Goal: Task Accomplishment & Management: Use online tool/utility

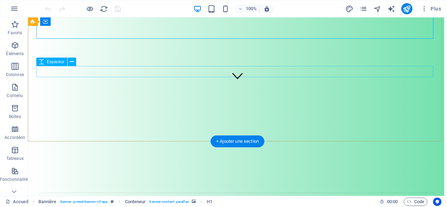
scroll to position [140, 0]
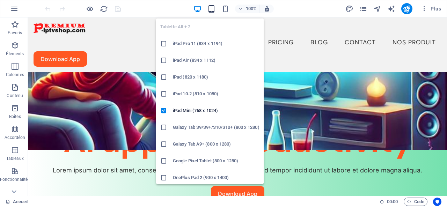
click at [212, 8] on icon "button" at bounding box center [211, 9] width 8 height 8
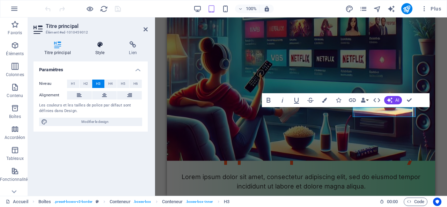
click at [102, 47] on icon at bounding box center [100, 44] width 31 height 7
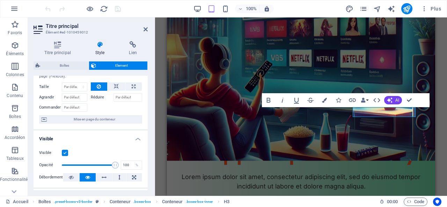
scroll to position [35, 0]
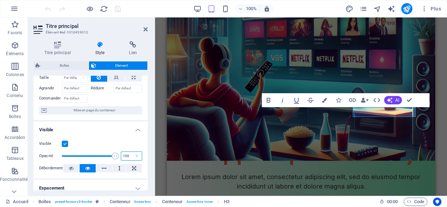
drag, startPoint x: 126, startPoint y: 155, endPoint x: 121, endPoint y: 155, distance: 4.9
click at [121, 155] on input "100" at bounding box center [131, 156] width 21 height 8
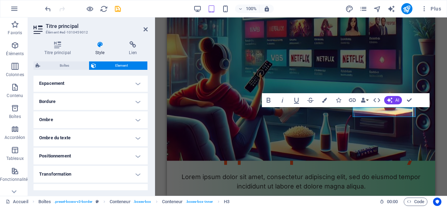
scroll to position [0, 0]
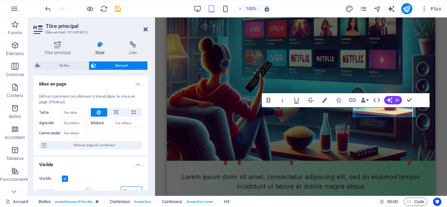
type input "50"
click at [145, 27] on icon at bounding box center [146, 30] width 4 height 6
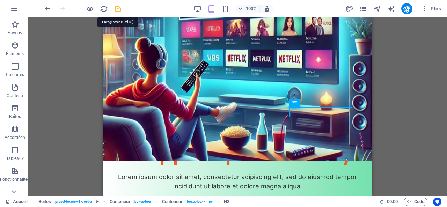
click at [117, 10] on icon "save" at bounding box center [118, 9] width 8 height 8
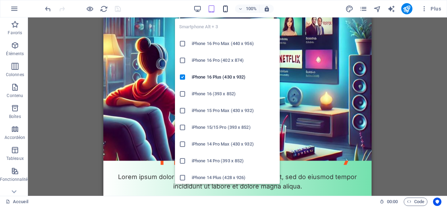
click at [227, 9] on icon "button" at bounding box center [225, 9] width 8 height 8
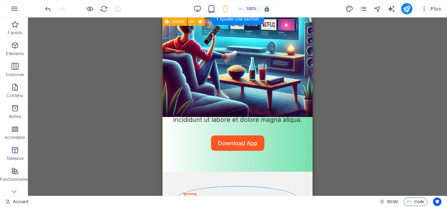
scroll to position [175, 0]
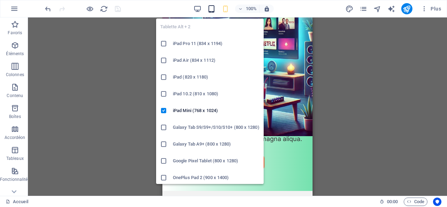
click at [213, 8] on icon "button" at bounding box center [211, 9] width 8 height 8
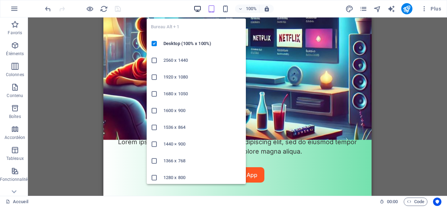
click at [200, 12] on icon "button" at bounding box center [198, 9] width 8 height 8
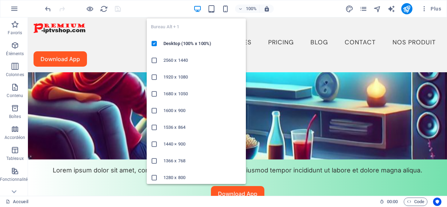
scroll to position [145, 0]
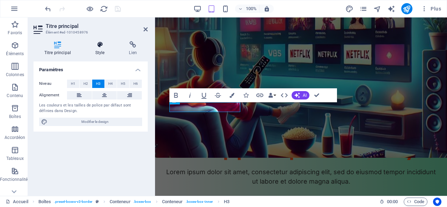
click at [100, 46] on icon at bounding box center [100, 44] width 31 height 7
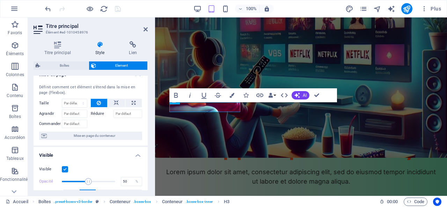
scroll to position [0, 0]
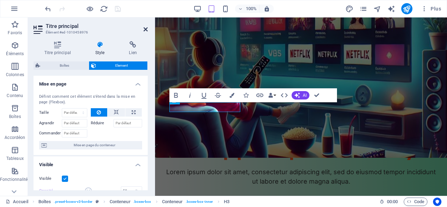
click at [146, 29] on icon at bounding box center [146, 30] width 4 height 6
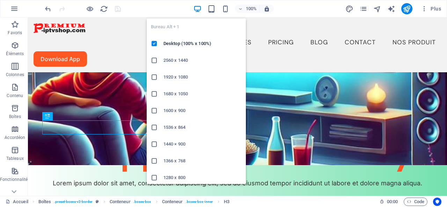
click at [197, 7] on icon "button" at bounding box center [198, 9] width 8 height 8
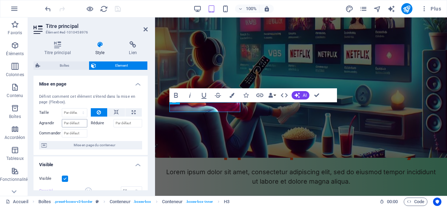
scroll to position [35, 0]
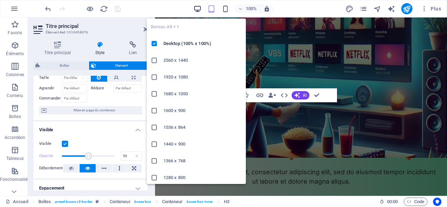
click at [197, 8] on icon "button" at bounding box center [198, 9] width 8 height 8
click at [197, 7] on icon "button" at bounding box center [198, 9] width 8 height 8
click at [198, 7] on icon "button" at bounding box center [198, 9] width 8 height 8
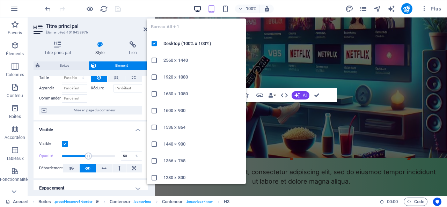
click at [198, 7] on icon "button" at bounding box center [198, 9] width 8 height 8
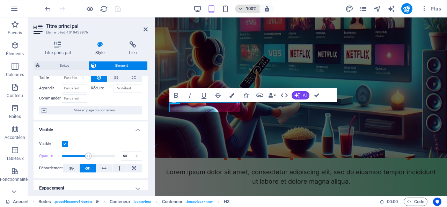
click at [242, 8] on icon "button" at bounding box center [240, 9] width 5 height 5
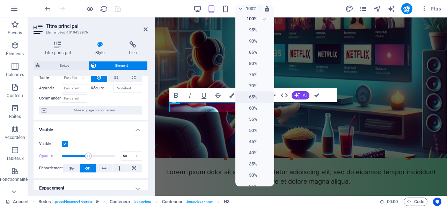
click at [254, 97] on h6 "65%" at bounding box center [249, 97] width 18 height 8
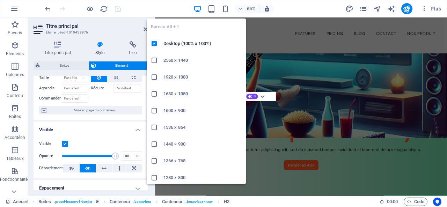
click at [199, 8] on icon "button" at bounding box center [198, 9] width 8 height 8
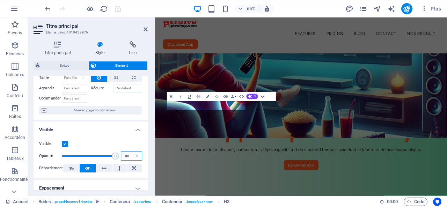
click at [122, 155] on input "100" at bounding box center [131, 156] width 21 height 8
type input "50"
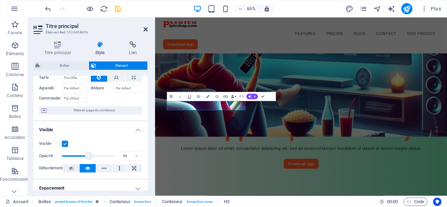
click at [145, 28] on icon at bounding box center [146, 30] width 4 height 6
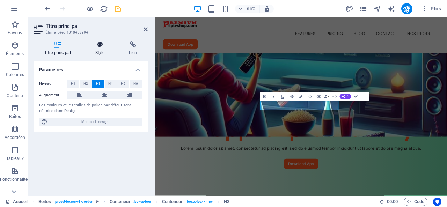
click at [100, 44] on icon at bounding box center [100, 44] width 31 height 7
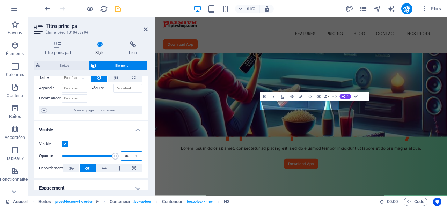
drag, startPoint x: 125, startPoint y: 154, endPoint x: 117, endPoint y: 154, distance: 8.0
click at [117, 154] on div "Opacité 100 %" at bounding box center [90, 156] width 103 height 10
type input "50"
click at [146, 29] on icon at bounding box center [146, 30] width 4 height 6
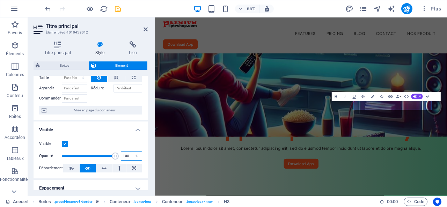
drag, startPoint x: 125, startPoint y: 156, endPoint x: 116, endPoint y: 155, distance: 9.1
click at [116, 155] on div "Opacité 100 %" at bounding box center [90, 156] width 103 height 10
type input "50"
click at [145, 28] on icon at bounding box center [146, 30] width 4 height 6
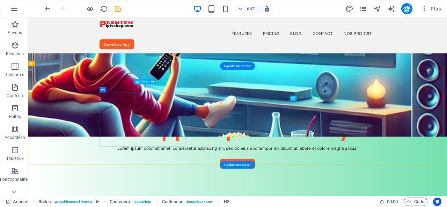
select select "xMidYMid"
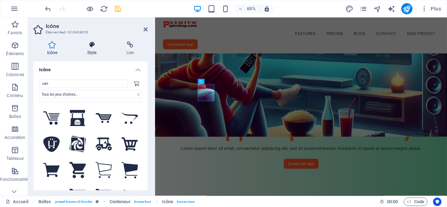
click at [92, 49] on h4 "Style" at bounding box center [93, 48] width 39 height 15
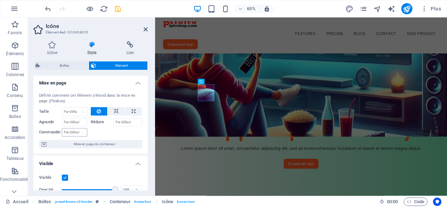
scroll to position [0, 0]
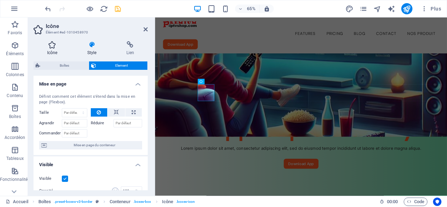
click at [53, 47] on icon at bounding box center [52, 44] width 37 height 7
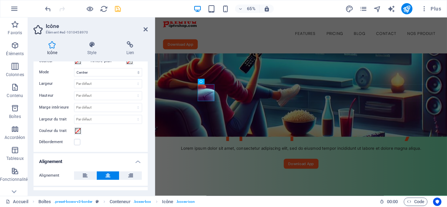
scroll to position [167, 0]
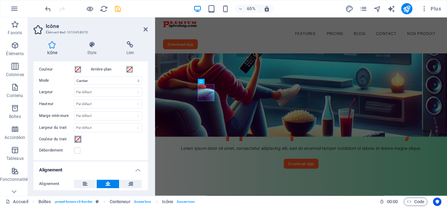
click at [78, 138] on span at bounding box center [78, 140] width 6 height 6
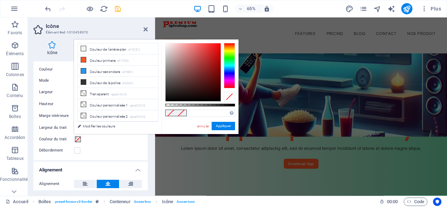
click at [177, 112] on span at bounding box center [181, 113] width 10 height 6
click at [109, 70] on li "Couleur secondaire #2196F3" at bounding box center [118, 71] width 80 height 11
type input "#2196f3"
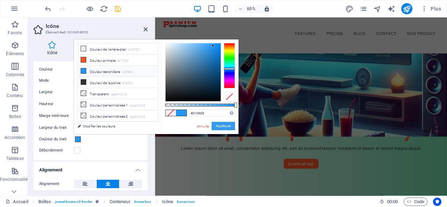
click at [222, 124] on button "Appliquer" at bounding box center [223, 126] width 23 height 8
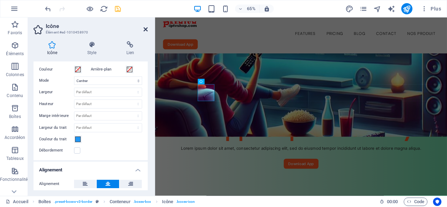
click at [146, 30] on icon at bounding box center [146, 30] width 4 height 6
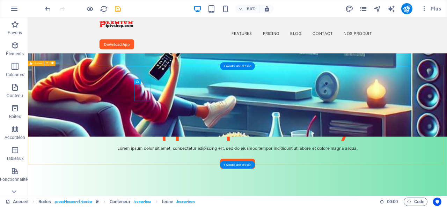
select select "xMidYMid"
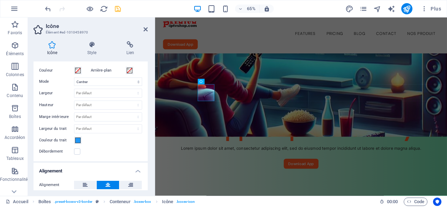
scroll to position [175, 0]
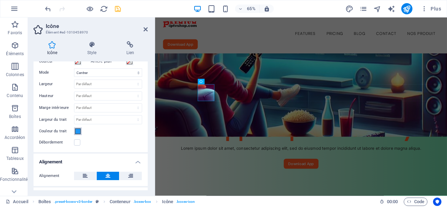
click at [77, 129] on span at bounding box center [78, 132] width 6 height 6
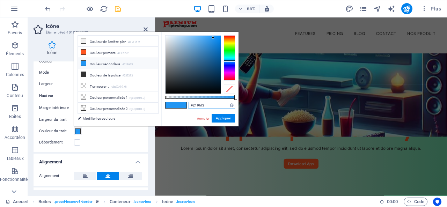
drag, startPoint x: 206, startPoint y: 105, endPoint x: 187, endPoint y: 105, distance: 18.9
click at [187, 105] on div "#2196f3 Formats pris en charge #0852ed rgb(8, 82, 237) rgba(8, 82, 237, 90%) hs…" at bounding box center [199, 130] width 77 height 196
click at [224, 117] on button "Appliquer" at bounding box center [223, 118] width 23 height 8
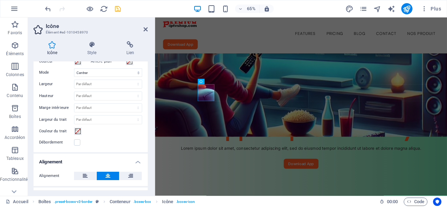
click at [54, 45] on icon at bounding box center [52, 44] width 37 height 7
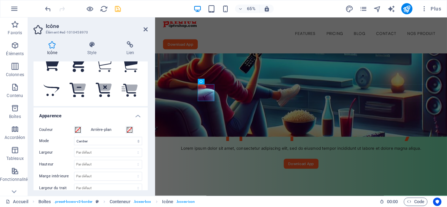
scroll to position [97, 0]
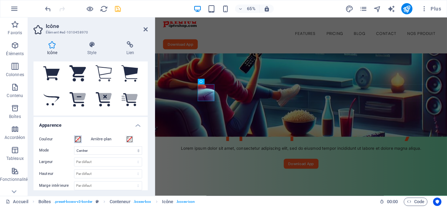
click at [78, 138] on span at bounding box center [78, 140] width 6 height 6
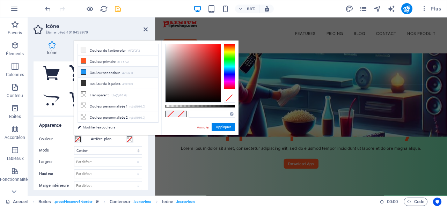
click at [88, 72] on li "Couleur secondaire #2196F3" at bounding box center [118, 72] width 80 height 11
type input "#2196f3"
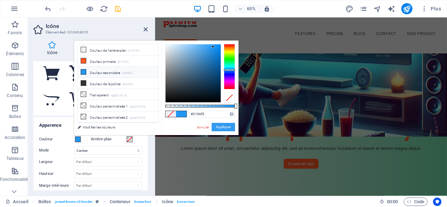
drag, startPoint x: 221, startPoint y: 126, endPoint x: 102, endPoint y: 169, distance: 127.2
click at [221, 126] on button "Appliquer" at bounding box center [223, 127] width 23 height 8
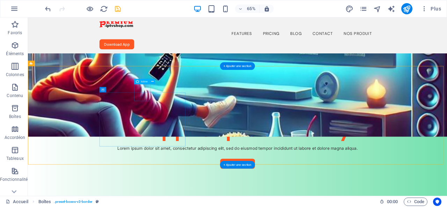
select select "xMidYMid"
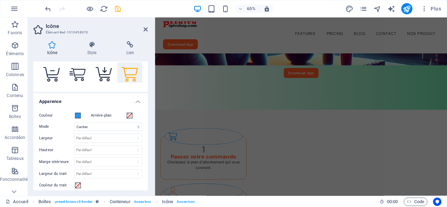
scroll to position [144, 0]
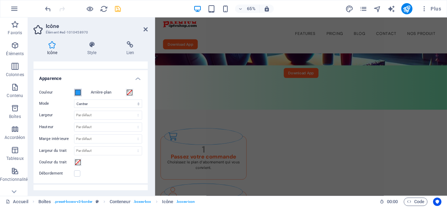
click at [80, 93] on span at bounding box center [78, 93] width 6 height 6
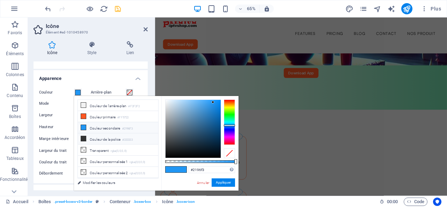
click at [84, 138] on icon at bounding box center [83, 138] width 5 height 5
type input "#333333"
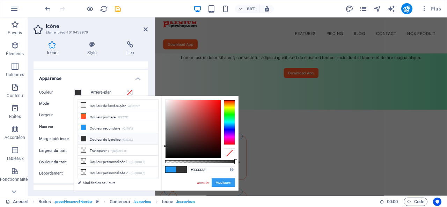
click at [221, 182] on button "Appliquer" at bounding box center [223, 183] width 23 height 8
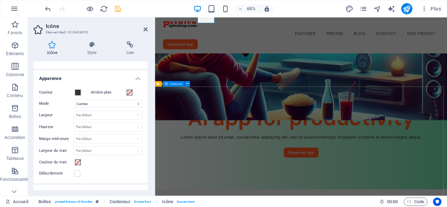
scroll to position [123, 0]
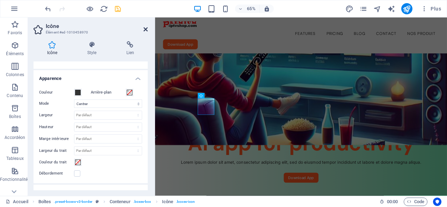
click at [146, 28] on icon at bounding box center [146, 30] width 4 height 6
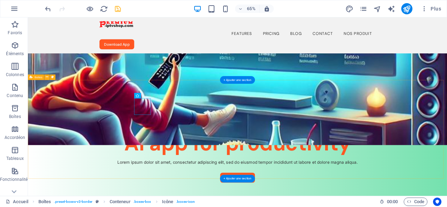
select select "xMidYMid"
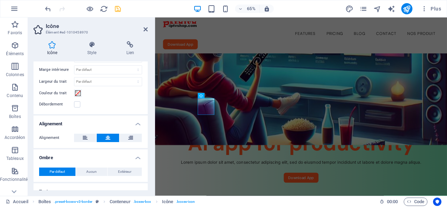
scroll to position [167, 0]
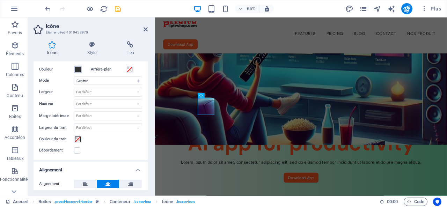
click at [75, 67] on span at bounding box center [78, 70] width 6 height 6
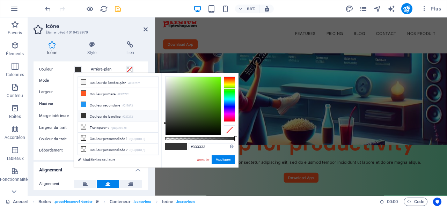
click at [231, 88] on div at bounding box center [229, 99] width 11 height 45
click at [231, 88] on div at bounding box center [229, 89] width 11 height 2
click at [216, 88] on div at bounding box center [193, 106] width 55 height 58
drag, startPoint x: 209, startPoint y: 147, endPoint x: 189, endPoint y: 146, distance: 20.3
click at [189, 146] on input "#62ce10" at bounding box center [212, 146] width 46 height 7
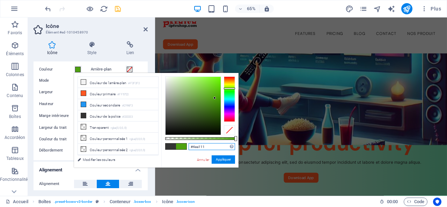
click at [215, 98] on div at bounding box center [193, 106] width 55 height 58
type input "#54b10e"
click at [216, 94] on div at bounding box center [193, 106] width 55 height 58
click at [222, 159] on button "Appliquer" at bounding box center [223, 159] width 23 height 8
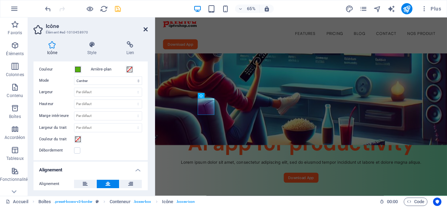
click at [146, 28] on icon at bounding box center [146, 30] width 4 height 6
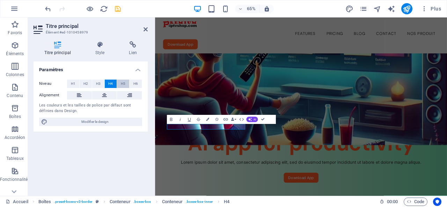
click at [123, 83] on span "H5" at bounding box center [123, 84] width 5 height 8
click at [145, 27] on icon at bounding box center [146, 30] width 4 height 6
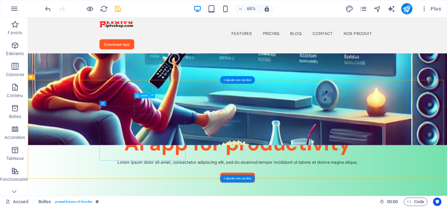
select select "xMidYMid"
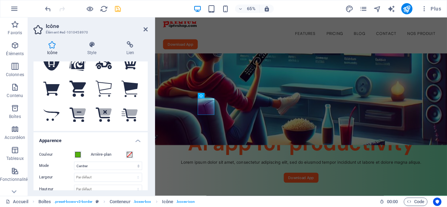
scroll to position [82, 0]
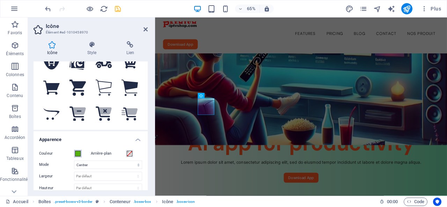
click at [79, 153] on span at bounding box center [78, 154] width 6 height 6
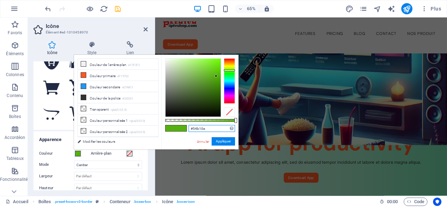
drag, startPoint x: 209, startPoint y: 129, endPoint x: 172, endPoint y: 129, distance: 37.0
click at [172, 129] on div "#54b10e Formats pris en charge #0852ed rgb(8, 82, 237) rgba(8, 82, 237, 90%) hs…" at bounding box center [199, 153] width 77 height 196
click at [221, 141] on button "Appliquer" at bounding box center [223, 141] width 23 height 8
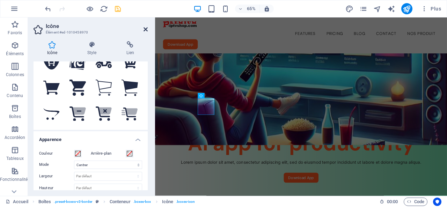
click at [146, 29] on icon at bounding box center [146, 30] width 4 height 6
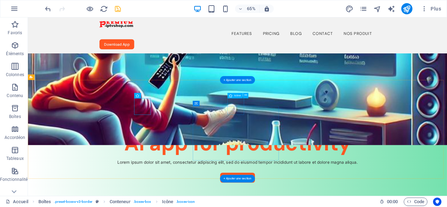
select select "xMidYMid"
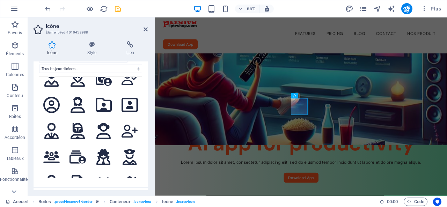
scroll to position [1537, 0]
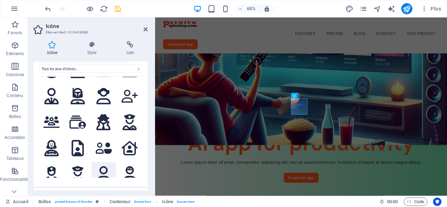
click at [102, 166] on icon at bounding box center [103, 174] width 14 height 16
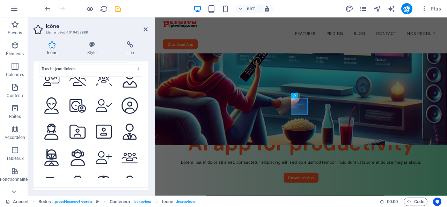
scroll to position [2061, 0]
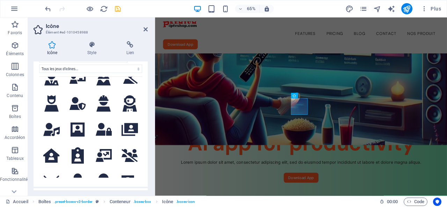
scroll to position [3106, 0]
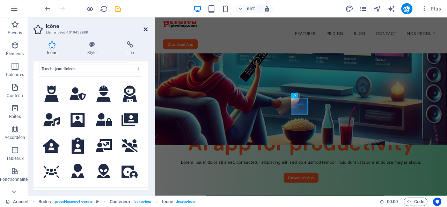
click at [145, 28] on icon at bounding box center [146, 30] width 4 height 6
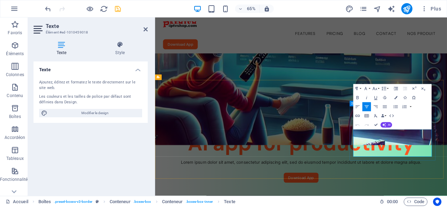
drag, startPoint x: 497, startPoint y: 204, endPoint x: 526, endPoint y: 200, distance: 29.2
drag, startPoint x: 509, startPoint y: 213, endPoint x: 488, endPoint y: 212, distance: 21.3
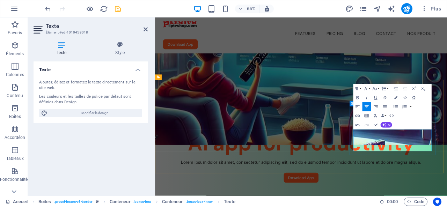
drag, startPoint x: 181, startPoint y: 15, endPoint x: 146, endPoint y: 27, distance: 37.3
click at [146, 27] on icon at bounding box center [146, 30] width 4 height 6
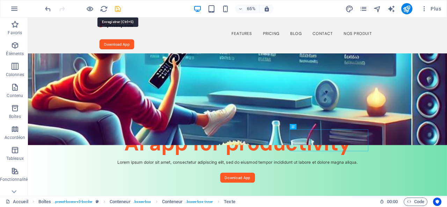
click at [117, 9] on icon "save" at bounding box center [118, 9] width 8 height 8
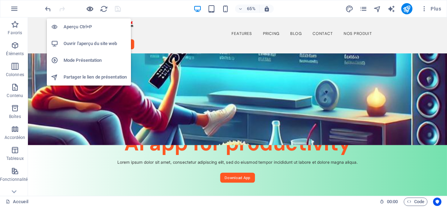
click at [89, 7] on icon "button" at bounding box center [90, 9] width 8 height 8
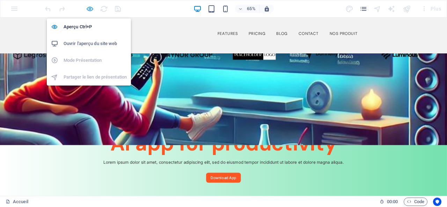
click at [89, 6] on icon "button" at bounding box center [90, 9] width 8 height 8
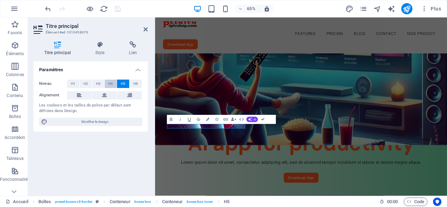
click at [112, 82] on span "H4" at bounding box center [110, 84] width 5 height 8
click at [145, 28] on icon at bounding box center [146, 30] width 4 height 6
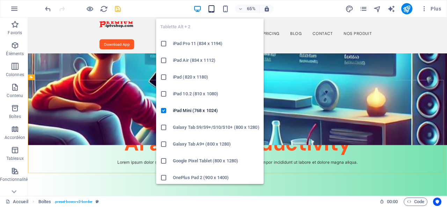
click at [212, 7] on icon "button" at bounding box center [211, 9] width 8 height 8
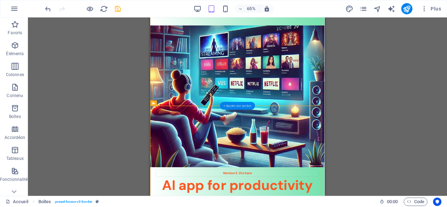
scroll to position [0, 0]
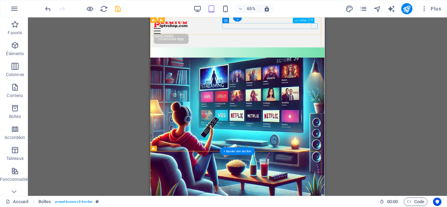
click at [400, 34] on div "Menu" at bounding box center [284, 38] width 257 height 9
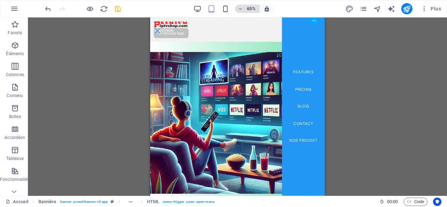
click at [249, 6] on h6 "65%" at bounding box center [251, 9] width 11 height 8
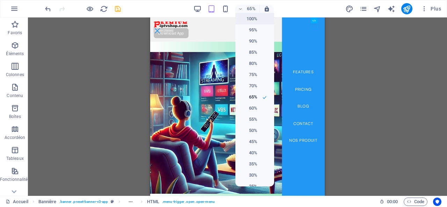
click at [249, 17] on h6 "100%" at bounding box center [249, 19] width 18 height 8
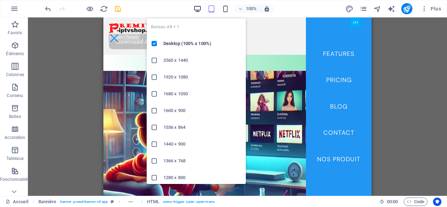
click at [198, 8] on icon "button" at bounding box center [198, 9] width 8 height 8
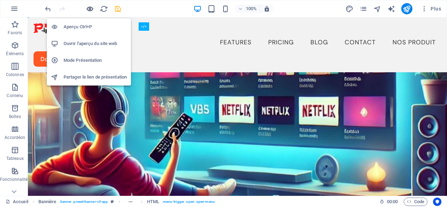
click at [89, 7] on icon "button" at bounding box center [90, 9] width 8 height 8
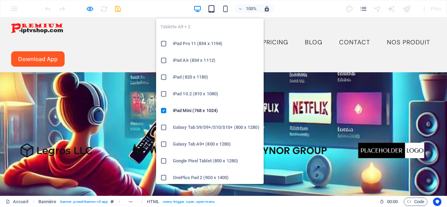
click at [211, 9] on icon "button" at bounding box center [211, 9] width 8 height 8
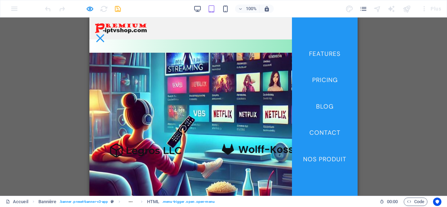
click at [313, 26] on nav "Features Pricing Blog Contact nos produit" at bounding box center [325, 106] width 66 height 179
click at [263, 28] on div "Menu Features Pricing Blog Contact nos produit Download App" at bounding box center [223, 28] width 268 height 22
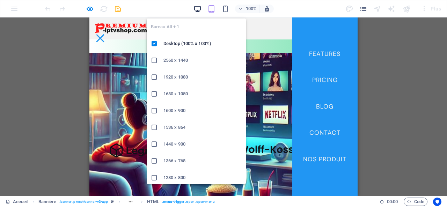
click at [197, 9] on icon "button" at bounding box center [198, 9] width 8 height 8
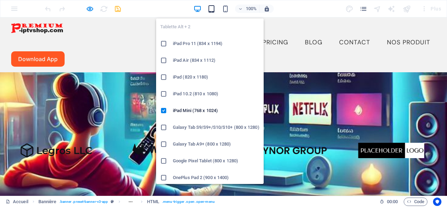
click at [211, 7] on icon "button" at bounding box center [211, 9] width 8 height 8
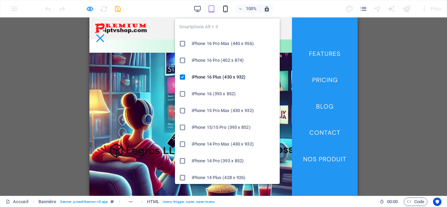
click at [226, 7] on icon "button" at bounding box center [225, 9] width 8 height 8
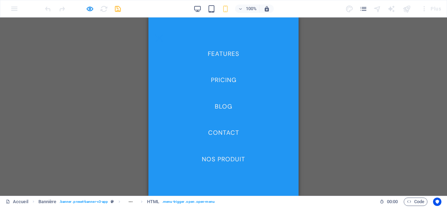
click at [265, 28] on nav "Features Pricing Blog Contact nos produit" at bounding box center [223, 106] width 150 height 179
drag, startPoint x: 296, startPoint y: 56, endPoint x: 441, endPoint y: 34, distance: 147.3
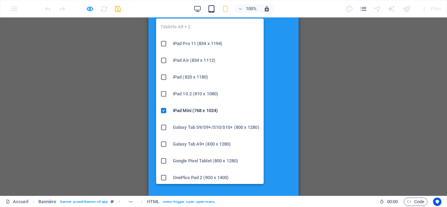
click at [212, 8] on icon "button" at bounding box center [211, 9] width 8 height 8
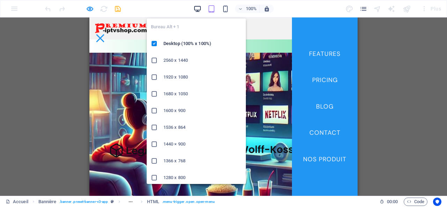
click at [198, 7] on icon "button" at bounding box center [198, 9] width 8 height 8
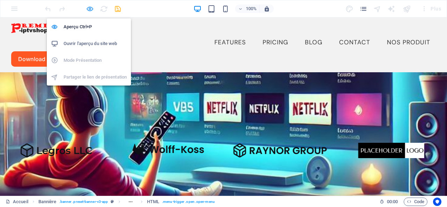
click at [88, 8] on icon "button" at bounding box center [90, 9] width 8 height 8
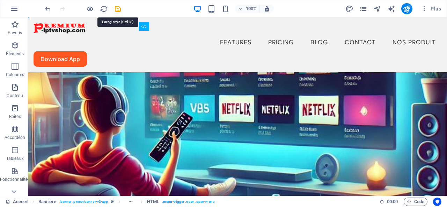
click at [117, 9] on icon "save" at bounding box center [118, 9] width 8 height 8
